Goal: Navigation & Orientation: Understand site structure

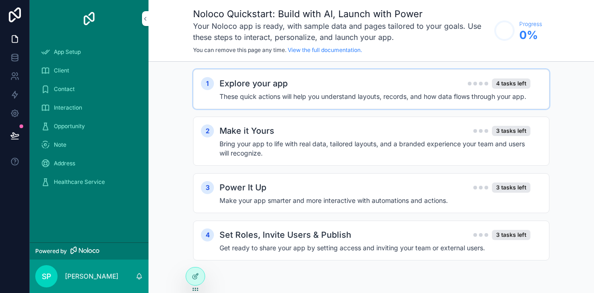
click at [277, 93] on h4 "These quick actions will help you understand layouts, records, and how data flo…" at bounding box center [374, 96] width 311 height 9
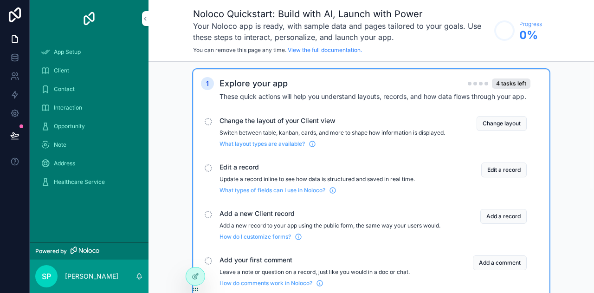
click at [314, 85] on div "Explore your app 4 tasks left" at bounding box center [374, 83] width 311 height 13
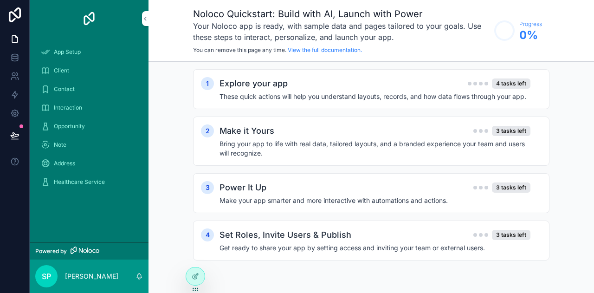
click at [67, 64] on div "Client" at bounding box center [89, 70] width 96 height 15
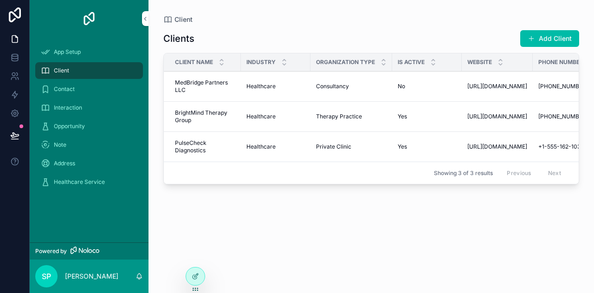
click at [65, 89] on span "Contact" at bounding box center [64, 88] width 21 height 7
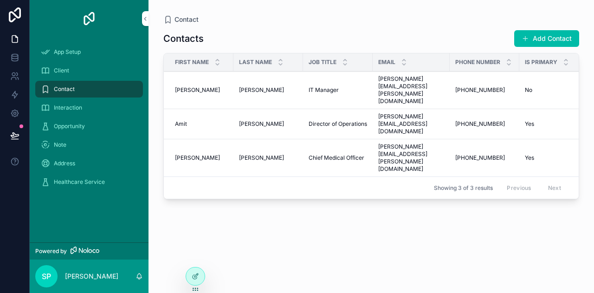
click at [73, 111] on span "Interaction" at bounding box center [68, 107] width 28 height 7
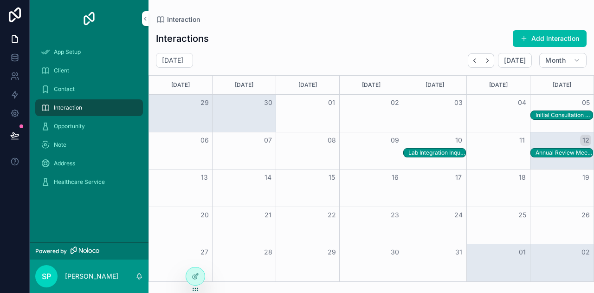
click at [78, 120] on div "Opportunity" at bounding box center [89, 126] width 96 height 15
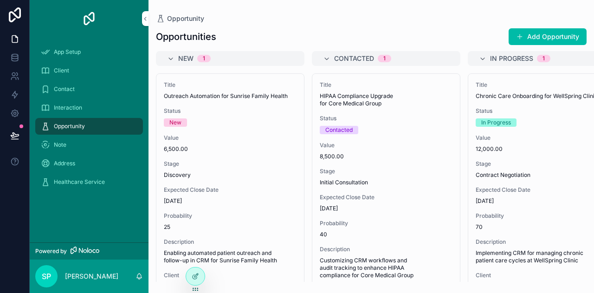
click at [141, 17] on link "scrollable content" at bounding box center [89, 18] width 108 height 15
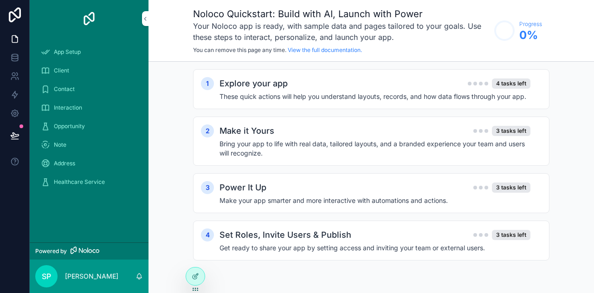
click at [141, 17] on link "scrollable content" at bounding box center [89, 18] width 108 height 15
click at [146, 18] on icon "scrollable content" at bounding box center [145, 18] width 6 height 7
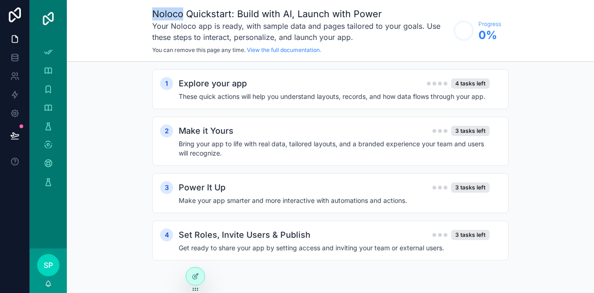
click at [146, 18] on div "Noloco Quickstart: Build with AI, Launch with Power Your Noloco app is ready, w…" at bounding box center [330, 31] width 527 height 62
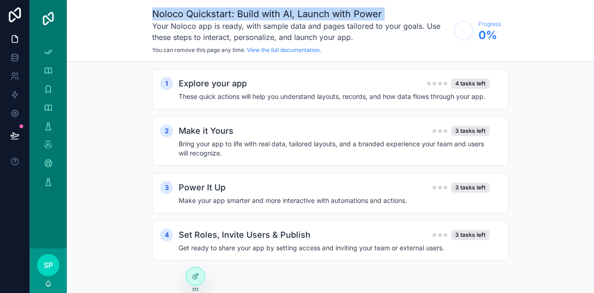
click at [146, 18] on div "Noloco Quickstart: Build with AI, Launch with Power Your Noloco app is ready, w…" at bounding box center [330, 31] width 527 height 62
